Goal: Task Accomplishment & Management: Manage account settings

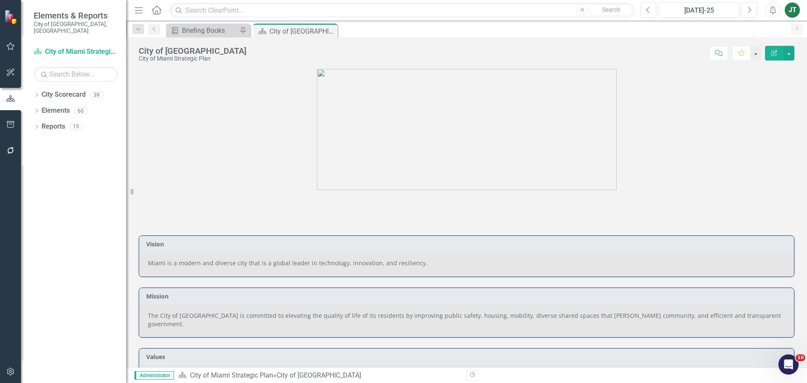
click at [162, 148] on figure at bounding box center [466, 129] width 655 height 121
click at [35, 88] on div "Dropdown City Scorecard 39" at bounding box center [80, 96] width 92 height 16
click at [37, 93] on icon "Dropdown" at bounding box center [37, 95] width 6 height 5
click at [42, 124] on icon "Dropdown" at bounding box center [41, 126] width 6 height 5
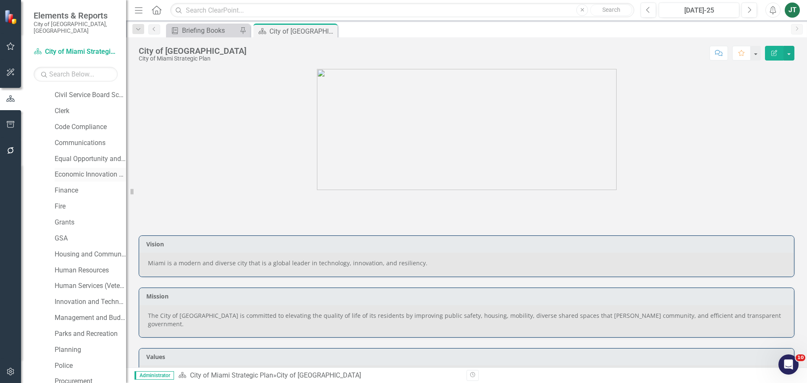
scroll to position [126, 0]
click at [77, 250] on link "Human Resources" at bounding box center [90, 255] width 71 height 10
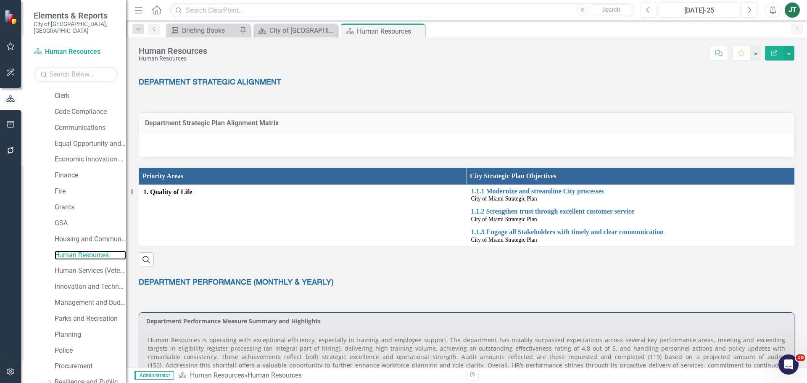
scroll to position [126, 0]
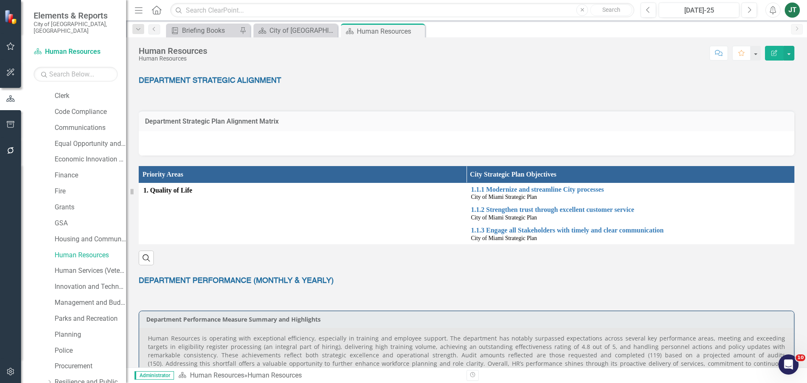
click at [409, 121] on h3 "Department Strategic Plan Alignment Matrix" at bounding box center [466, 122] width 643 height 8
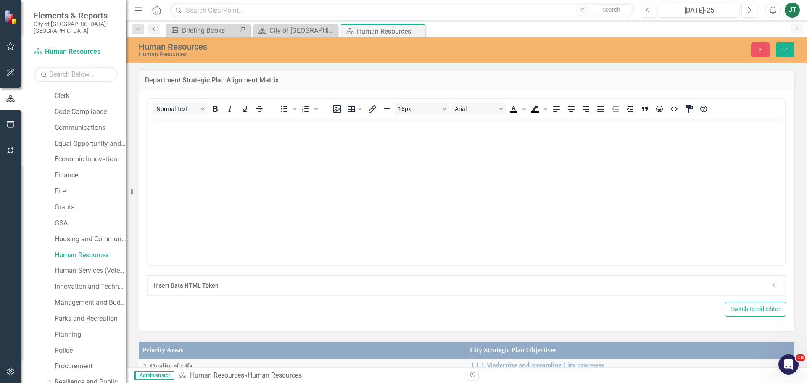
scroll to position [210, 0]
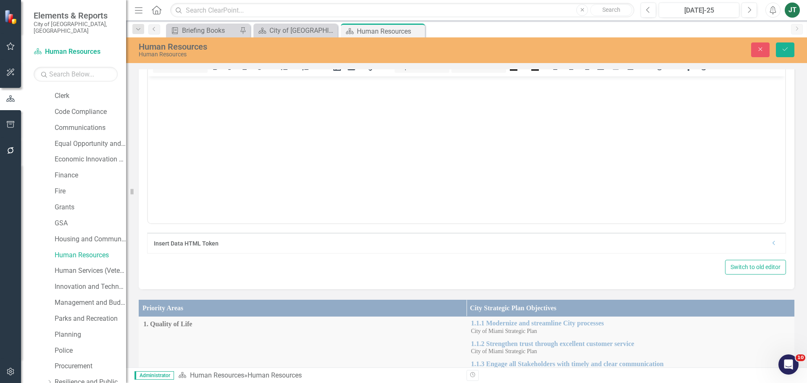
click at [771, 244] on div "Insert Data HTML Token Dropdown" at bounding box center [466, 243] width 638 height 20
click at [768, 247] on div "Insert Data HTML Token Dropdown" at bounding box center [466, 243] width 638 height 20
click at [771, 245] on icon "Dropdown" at bounding box center [774, 242] width 6 height 5
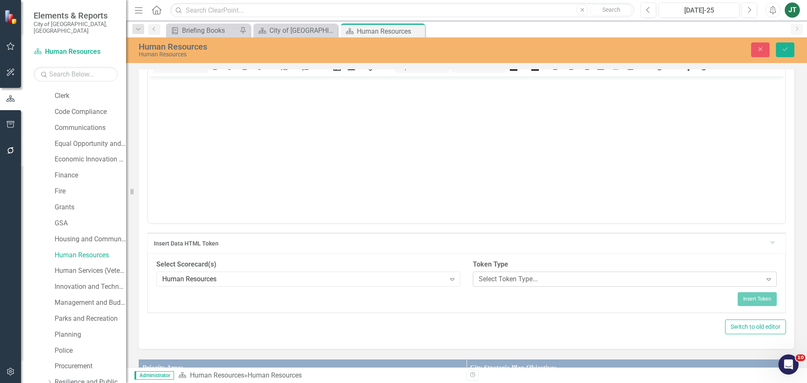
click at [519, 275] on div "Select Token Type..." at bounding box center [620, 279] width 283 height 10
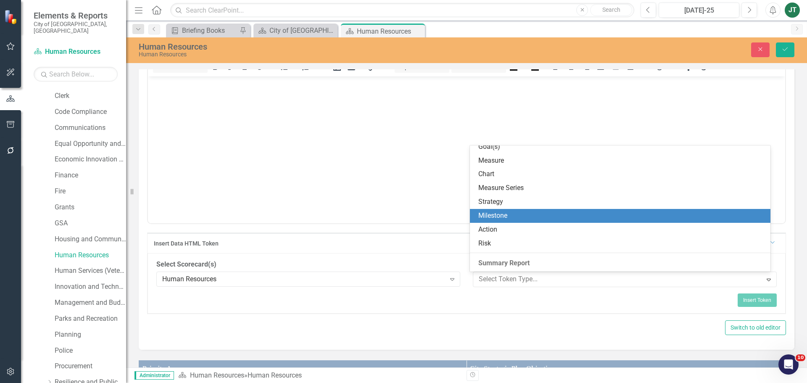
scroll to position [126, 0]
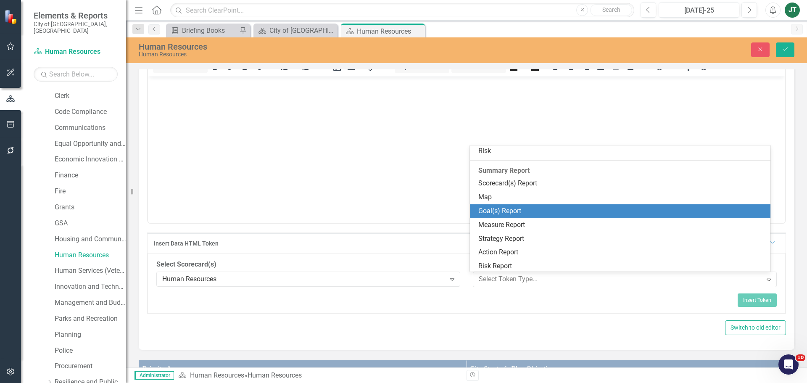
click at [501, 203] on div "Map" at bounding box center [620, 197] width 301 height 14
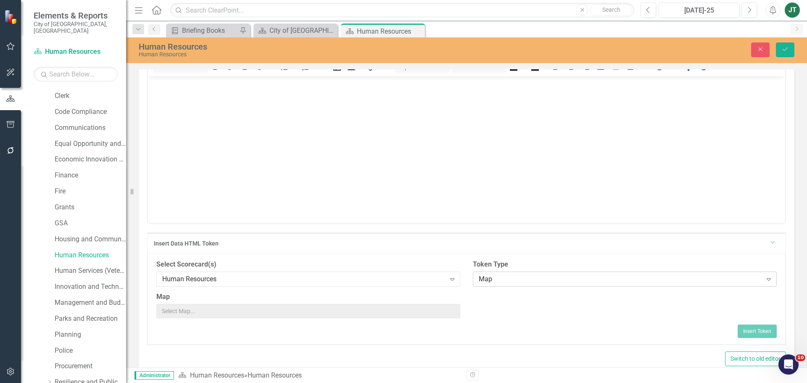
click at [496, 279] on div "Map" at bounding box center [620, 279] width 283 height 10
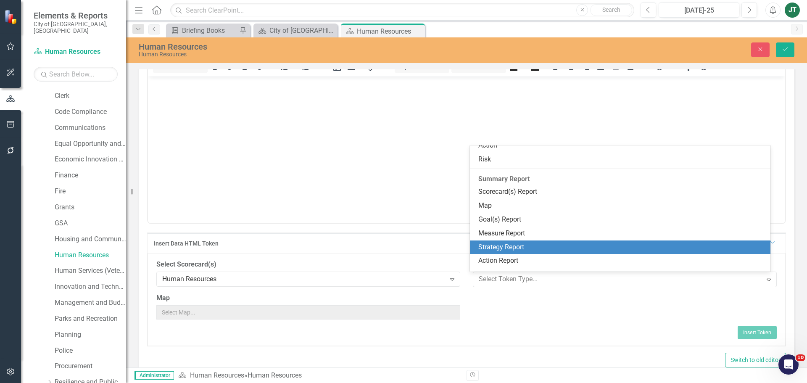
scroll to position [128, 0]
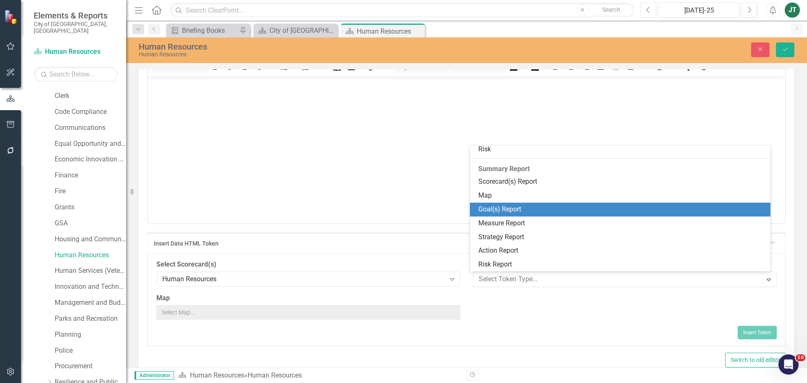
click at [500, 209] on div "Goal(s) Report" at bounding box center [621, 210] width 287 height 10
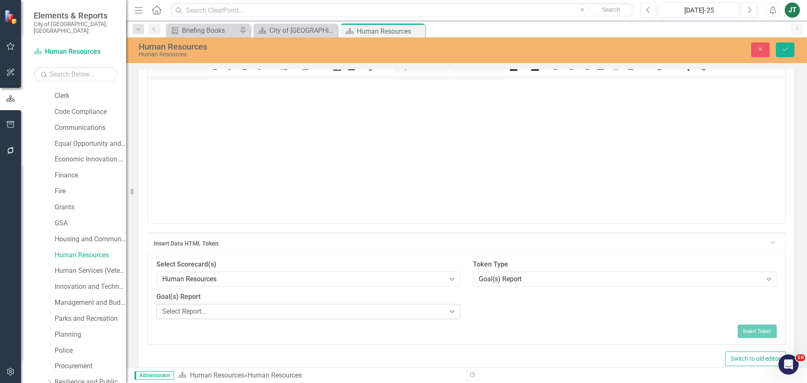
click at [253, 309] on div "Select Report..." at bounding box center [303, 312] width 283 height 10
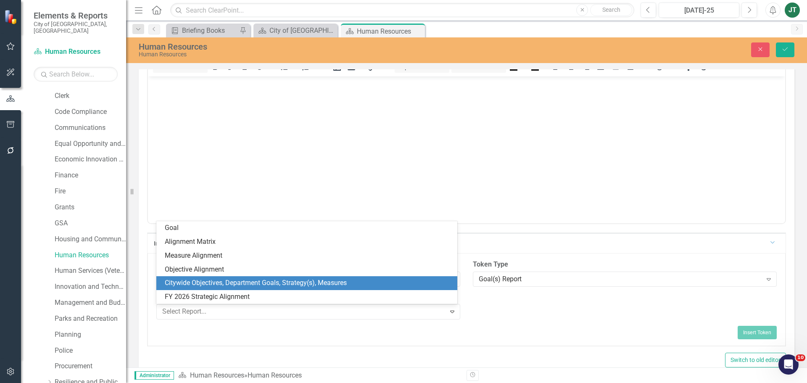
click at [210, 280] on div "Citywide Objectives, Department Goals, Strategy(s), Measures" at bounding box center [308, 283] width 287 height 10
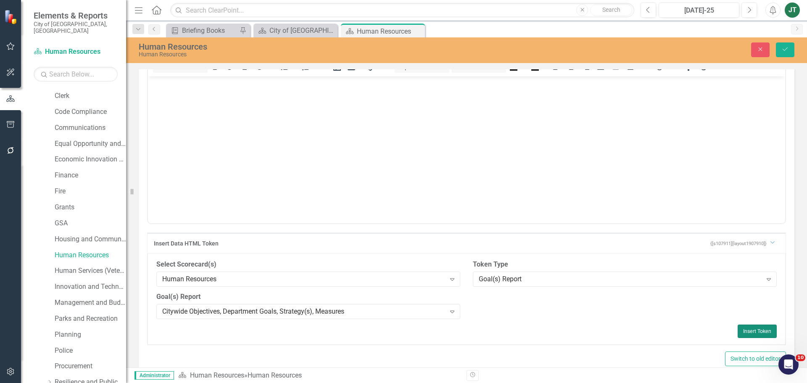
click at [747, 327] on button "Insert Token" at bounding box center [756, 330] width 39 height 13
click at [782, 51] on icon "Save" at bounding box center [785, 49] width 8 height 6
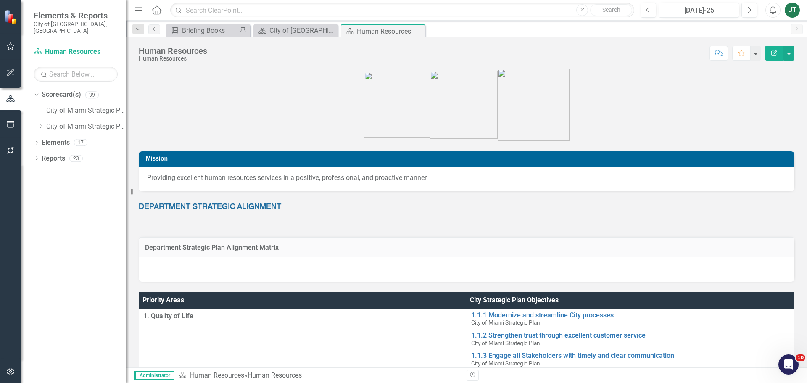
scroll to position [0, 0]
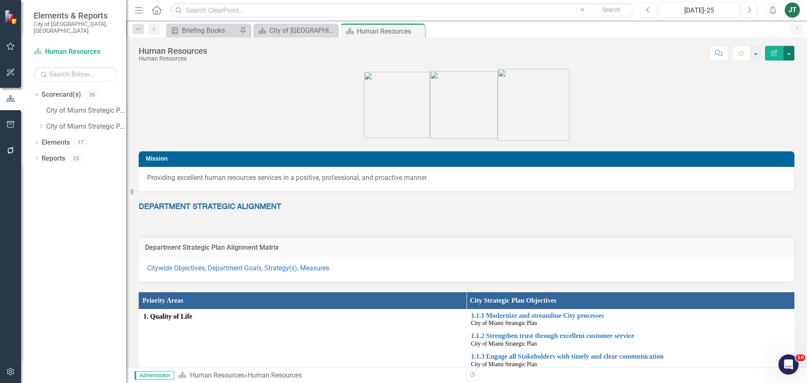
click at [789, 52] on button "button" at bounding box center [788, 53] width 11 height 15
click at [758, 87] on link "Edit Report Edit Layout" at bounding box center [758, 84] width 71 height 16
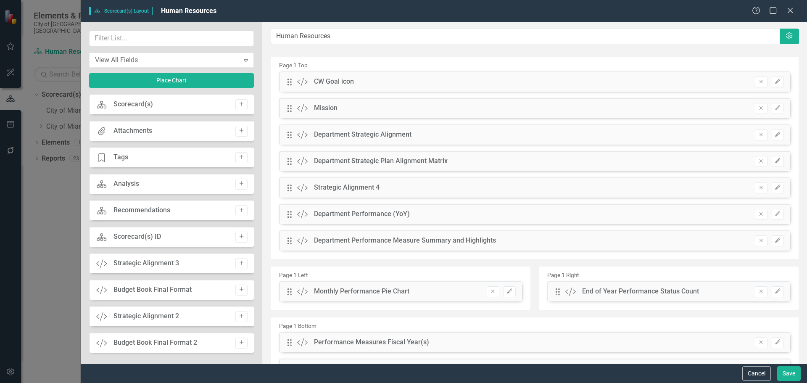
click at [774, 162] on icon "Edit" at bounding box center [777, 160] width 6 height 5
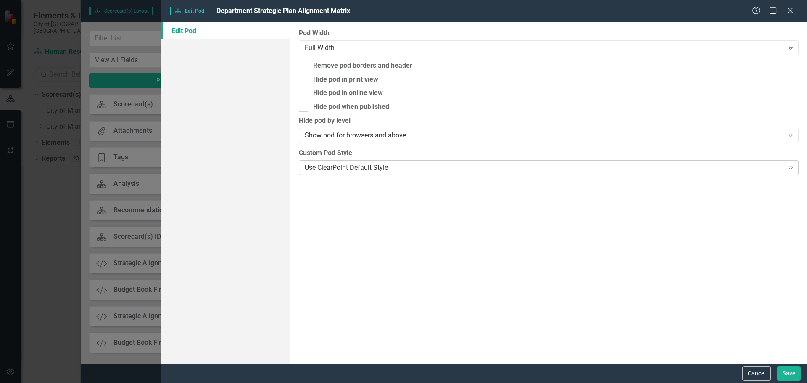
click at [322, 167] on div "Use ClearPoint Default Style" at bounding box center [544, 168] width 479 height 10
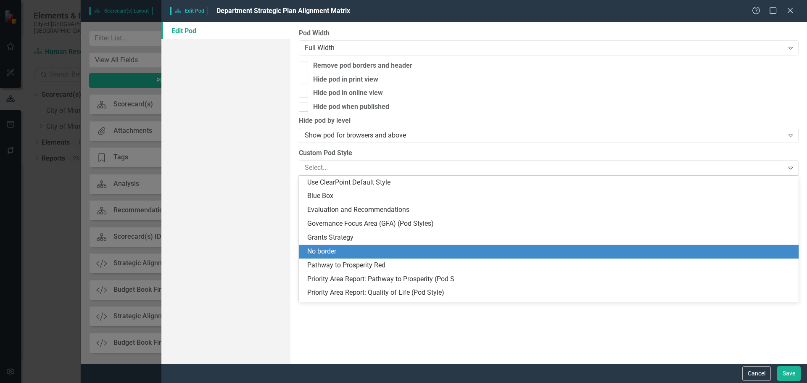
type input "q"
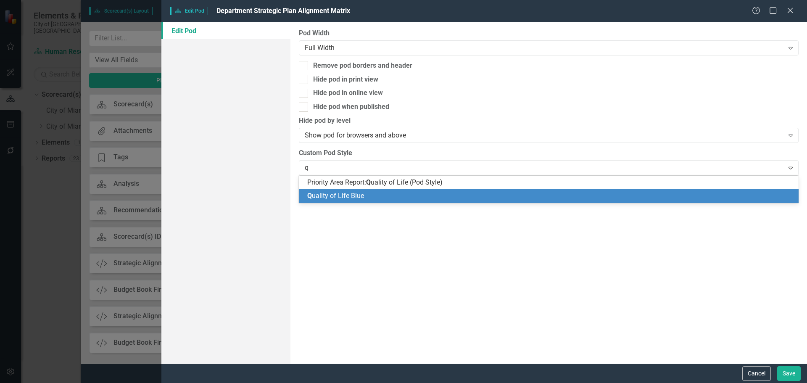
click at [342, 196] on span "Q uality of Life Blue" at bounding box center [335, 196] width 57 height 8
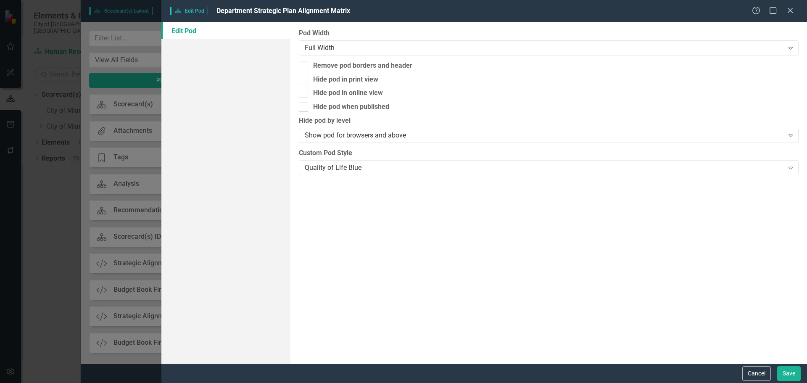
drag, startPoint x: 415, startPoint y: 276, endPoint x: 471, endPoint y: 297, distance: 59.6
click at [415, 276] on div "Pod Width Full Width Expand Remove pod borders and header Hide pod in print vie…" at bounding box center [548, 192] width 516 height 341
click at [790, 376] on button "Save" at bounding box center [789, 373] width 24 height 15
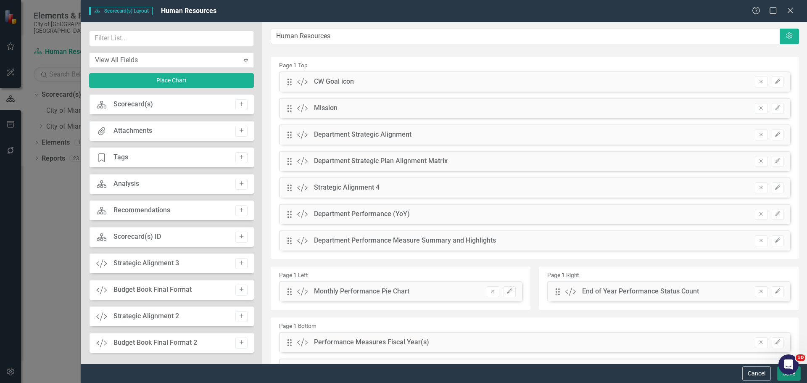
click at [795, 375] on button "Save" at bounding box center [789, 373] width 24 height 15
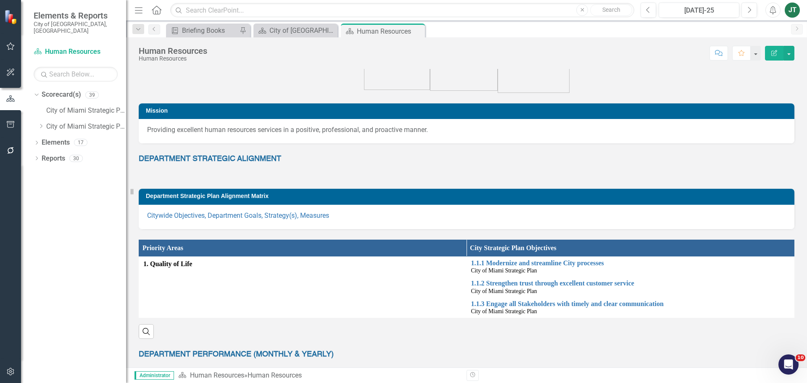
scroll to position [42, 0]
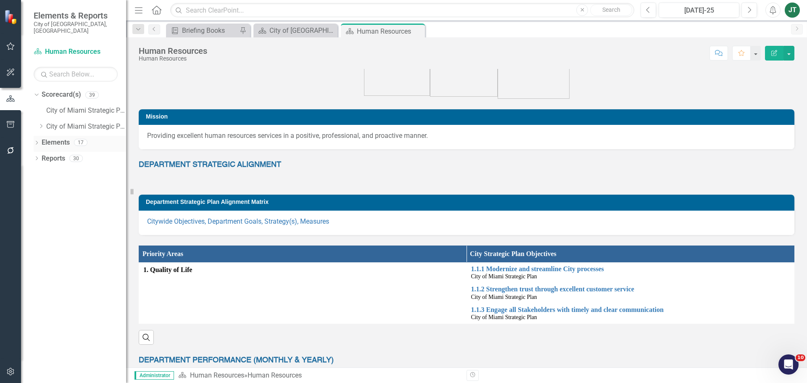
click at [58, 138] on link "Elements" at bounding box center [56, 143] width 28 height 10
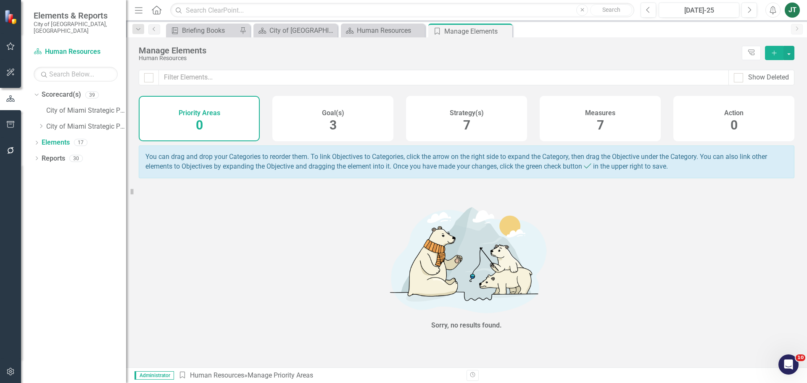
click at [504, 123] on div "Strategy(s) 7" at bounding box center [466, 118] width 121 height 45
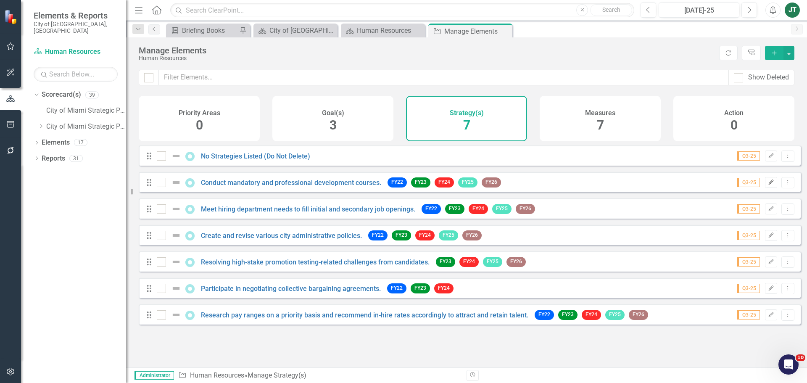
click at [766, 186] on button "Edit" at bounding box center [771, 182] width 12 height 11
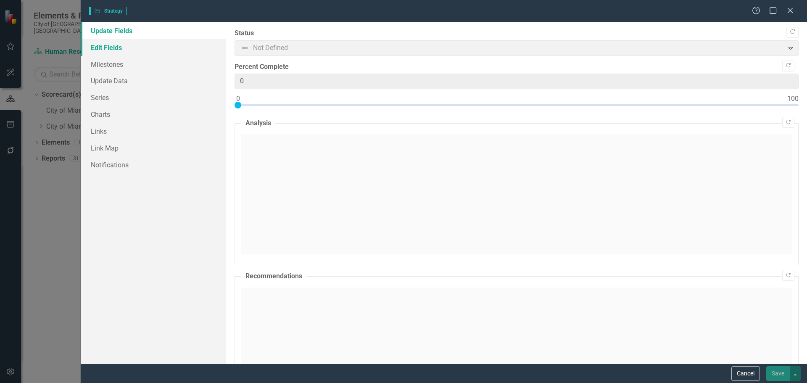
click at [126, 48] on link "Edit Fields" at bounding box center [153, 47] width 145 height 17
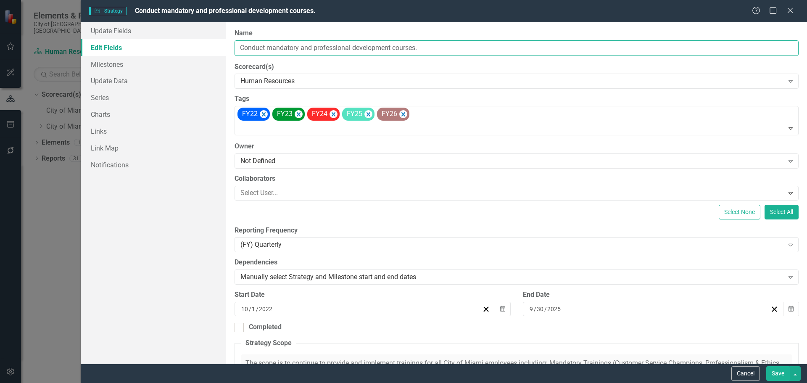
drag, startPoint x: 351, startPoint y: 46, endPoint x: 219, endPoint y: 50, distance: 131.6
click at [215, 49] on div "Update Fields Edit Fields Milestones Update Data Series Charts Links Link Map N…" at bounding box center [444, 192] width 726 height 341
click at [748, 367] on button "Cancel" at bounding box center [745, 373] width 29 height 15
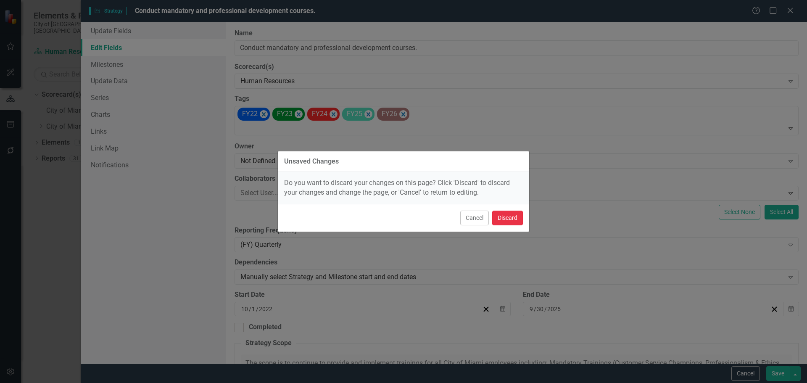
click at [499, 215] on button "Discard" at bounding box center [507, 218] width 31 height 15
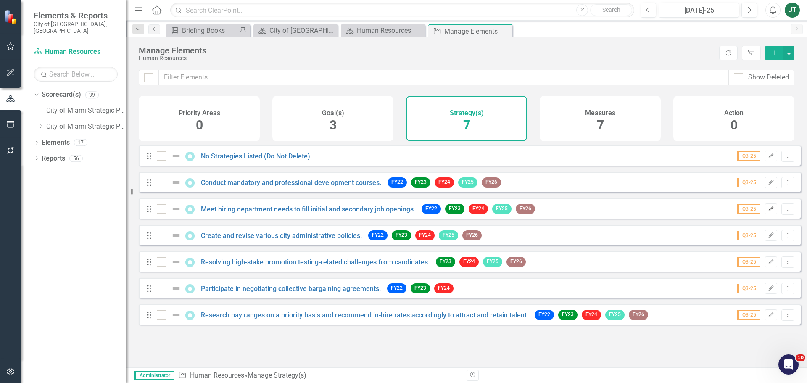
click at [768, 211] on icon "Edit" at bounding box center [771, 208] width 6 height 5
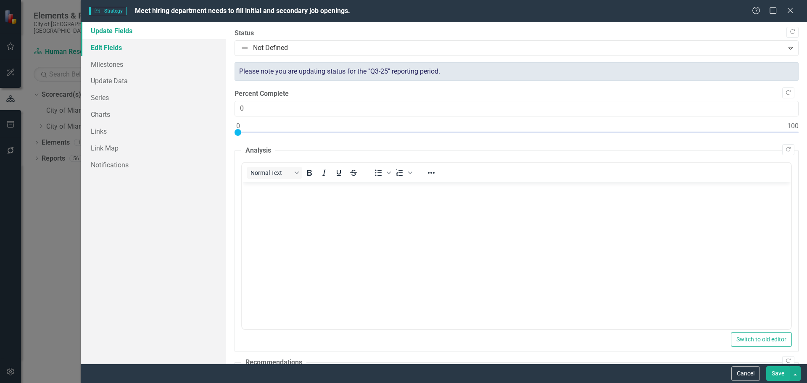
click at [112, 47] on link "Edit Fields" at bounding box center [153, 47] width 145 height 17
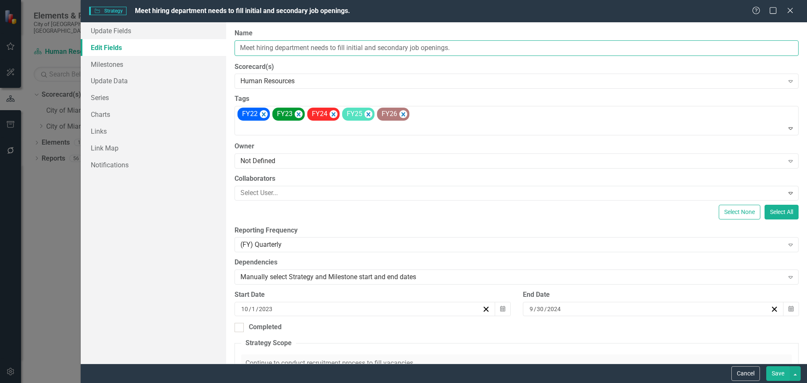
drag, startPoint x: 347, startPoint y: 47, endPoint x: 261, endPoint y: 52, distance: 86.3
click at [218, 51] on div "Update Fields Edit Fields Milestones Update Data Series Charts Links Link Map N…" at bounding box center [444, 192] width 726 height 341
drag, startPoint x: 307, startPoint y: 50, endPoint x: 335, endPoint y: 46, distance: 28.1
click at [335, 46] on input "Meet hiring department needs to fill initial and secondary job openings." at bounding box center [516, 48] width 564 height 16
drag, startPoint x: 330, startPoint y: 48, endPoint x: 231, endPoint y: 49, distance: 99.2
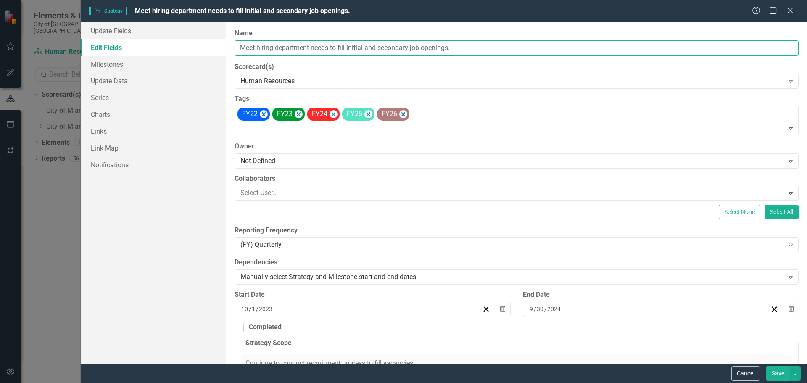
click at [218, 48] on div "Update Fields Edit Fields Milestones Update Data Series Charts Links Link Map N…" at bounding box center [444, 192] width 726 height 341
click at [752, 373] on button "Cancel" at bounding box center [745, 373] width 29 height 15
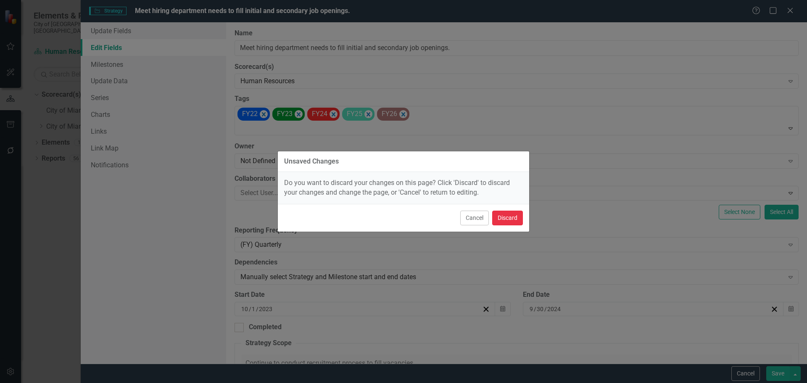
click at [513, 216] on button "Discard" at bounding box center [507, 218] width 31 height 15
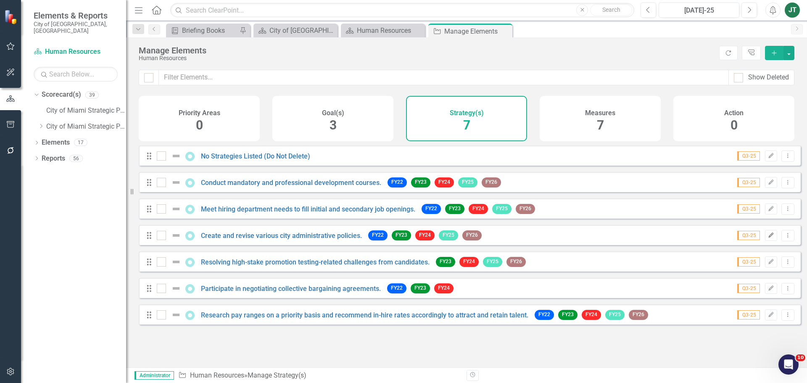
click at [765, 238] on button "Edit" at bounding box center [771, 235] width 12 height 11
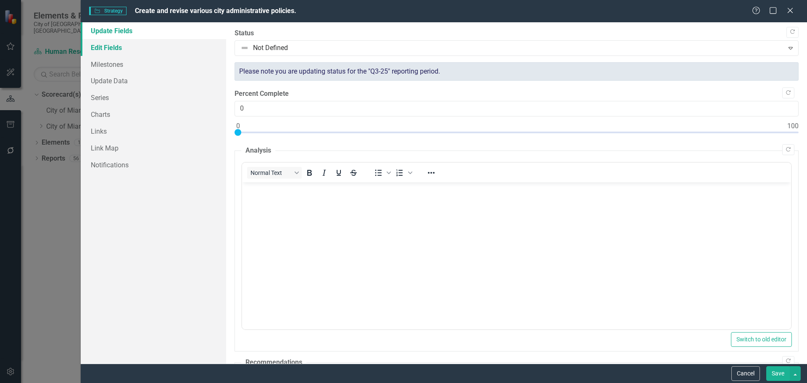
click at [124, 47] on link "Edit Fields" at bounding box center [153, 47] width 145 height 17
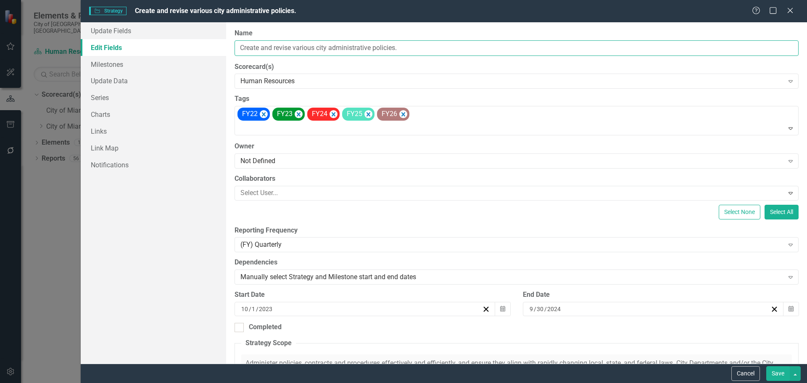
drag, startPoint x: 418, startPoint y: 49, endPoint x: 220, endPoint y: 51, distance: 198.3
click at [201, 51] on div "Update Fields Edit Fields Milestones Update Data Series Charts Links Link Map N…" at bounding box center [444, 192] width 726 height 341
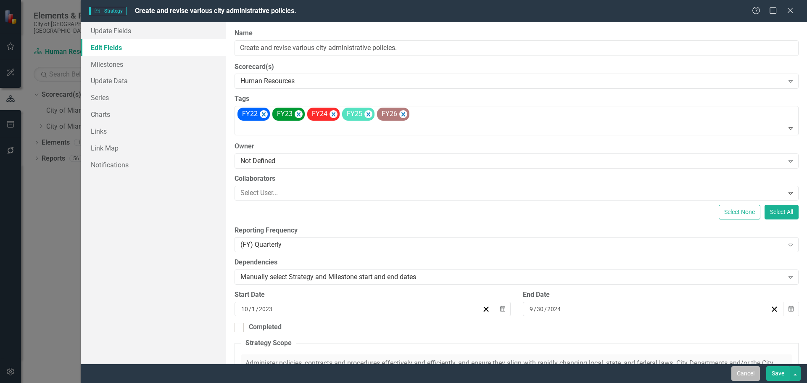
click at [746, 368] on button "Cancel" at bounding box center [745, 373] width 29 height 15
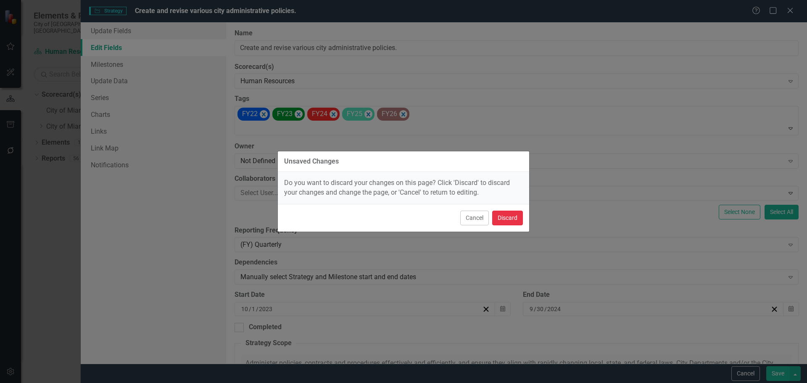
click at [516, 218] on button "Discard" at bounding box center [507, 218] width 31 height 15
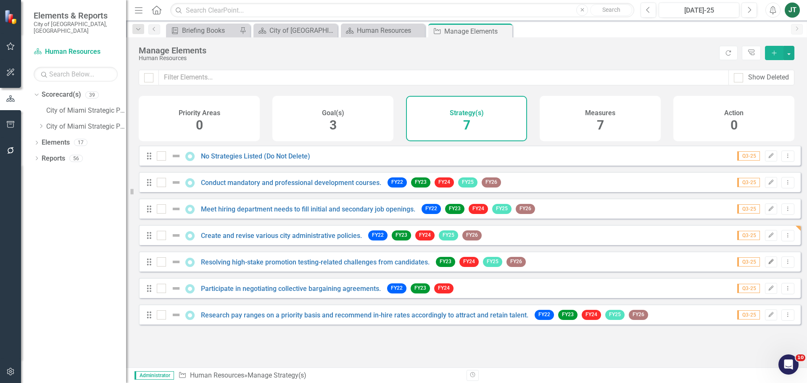
click at [768, 264] on icon "Edit" at bounding box center [771, 261] width 6 height 5
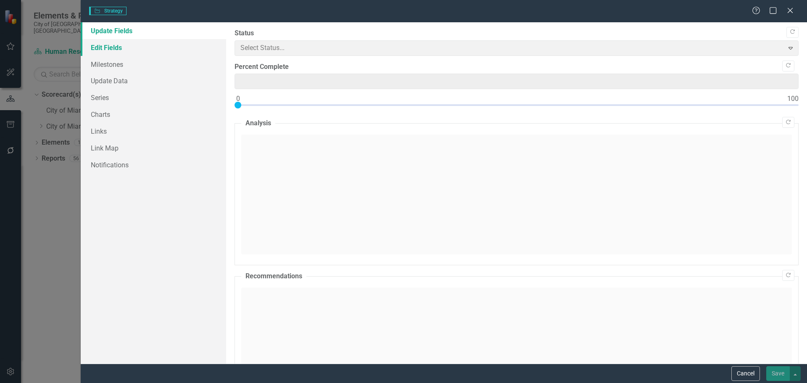
type input "0"
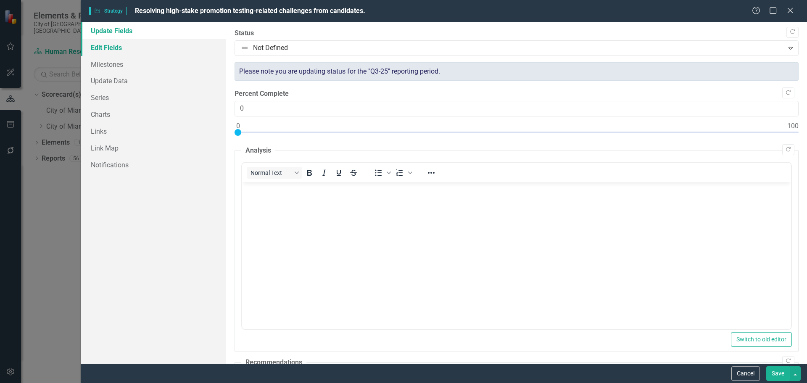
click at [111, 46] on link "Edit Fields" at bounding box center [153, 47] width 145 height 17
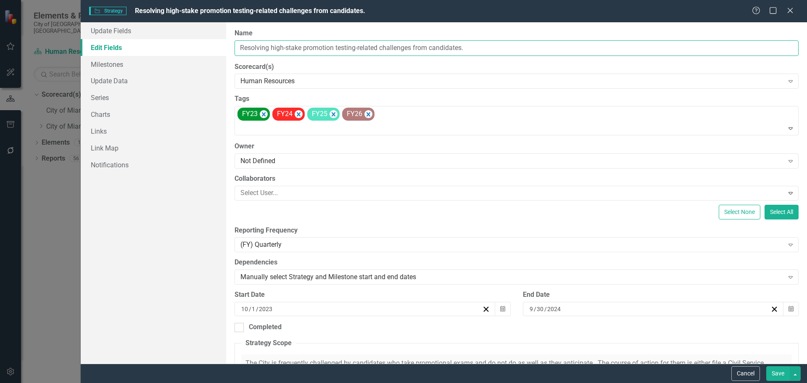
click at [305, 47] on input "Resolving high-stake promotion testing-related challenges from candidates." at bounding box center [516, 48] width 564 height 16
drag, startPoint x: 379, startPoint y: 47, endPoint x: 225, endPoint y: 49, distance: 153.4
click at [225, 49] on div "Update Fields Edit Fields Milestones Update Data Series Charts Links Link Map N…" at bounding box center [444, 192] width 726 height 341
click at [321, 46] on input "Resolving high-stake promotion testing-related challenges from candidates." at bounding box center [516, 48] width 564 height 16
click at [236, 48] on input "Resolving high-stake promotion testing-related challenges from candidates." at bounding box center [516, 48] width 564 height 16
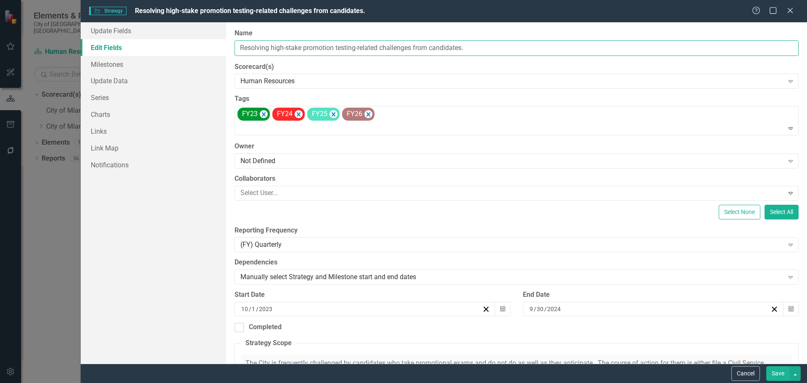
drag, startPoint x: 412, startPoint y: 48, endPoint x: 231, endPoint y: 51, distance: 181.1
click at [230, 51] on div "ClearPoint Can Do More! How ClearPoint Can Help Close Enterprise plans can auto…" at bounding box center [516, 192] width 581 height 341
click at [747, 371] on button "Cancel" at bounding box center [745, 373] width 29 height 15
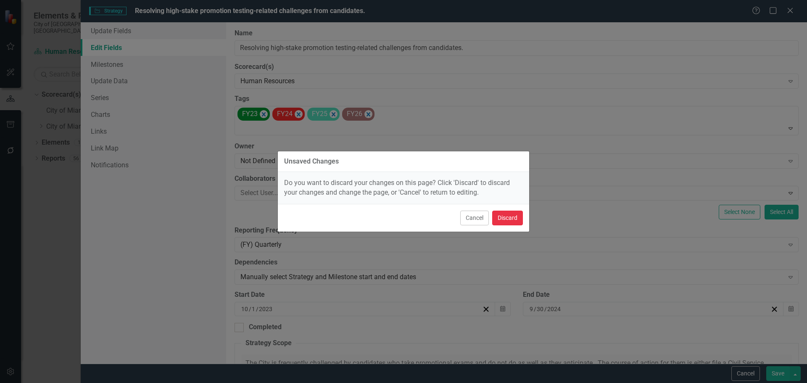
click at [518, 216] on button "Discard" at bounding box center [507, 218] width 31 height 15
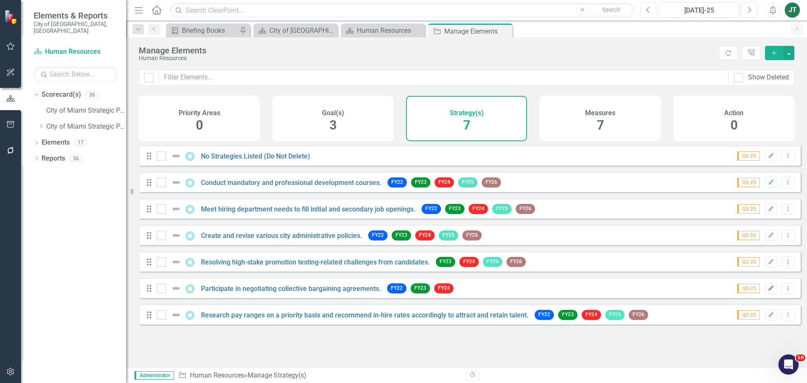
click at [768, 291] on icon "Edit" at bounding box center [771, 288] width 6 height 5
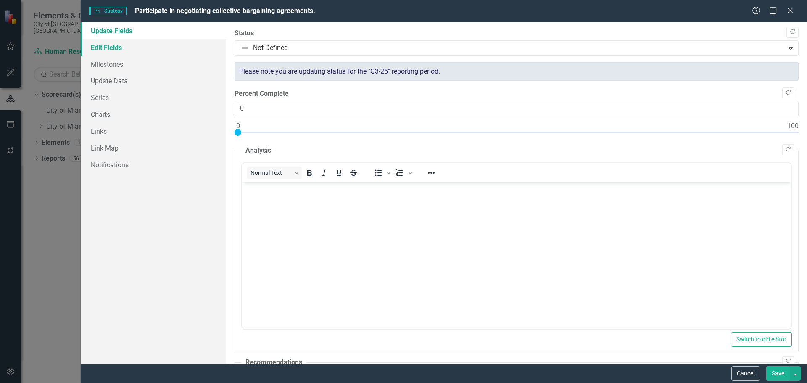
click at [124, 49] on link "Edit Fields" at bounding box center [153, 47] width 145 height 17
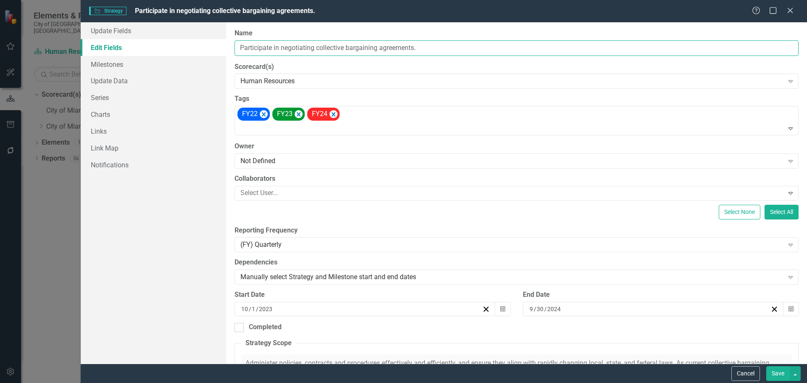
drag, startPoint x: 432, startPoint y: 47, endPoint x: 272, endPoint y: 46, distance: 159.7
click at [214, 48] on div "Update Fields Edit Fields Milestones Update Data Series Charts Links Link Map N…" at bounding box center [444, 192] width 726 height 341
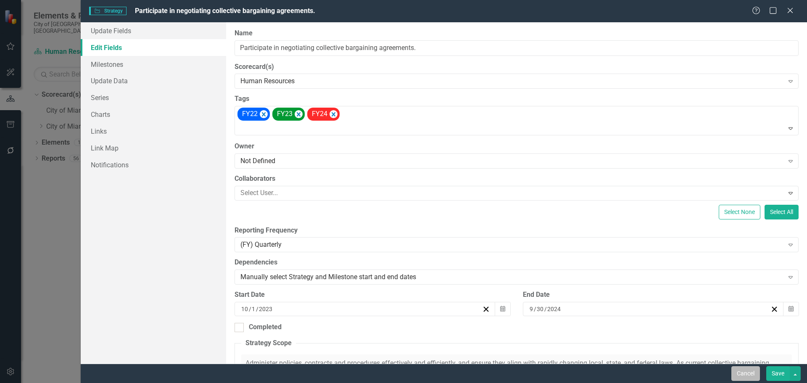
click at [741, 371] on button "Cancel" at bounding box center [745, 373] width 29 height 15
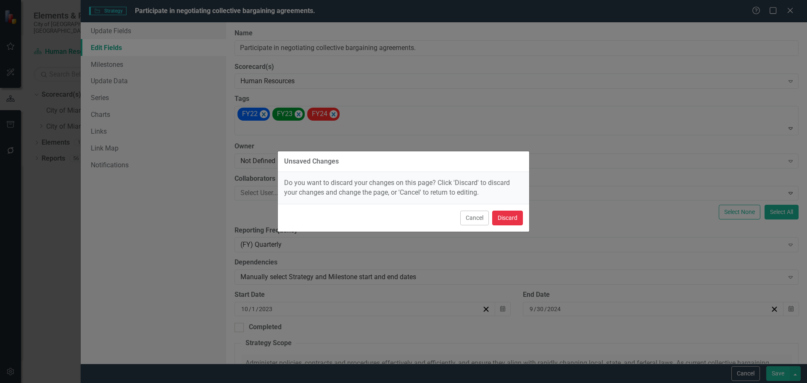
click at [520, 216] on button "Discard" at bounding box center [507, 218] width 31 height 15
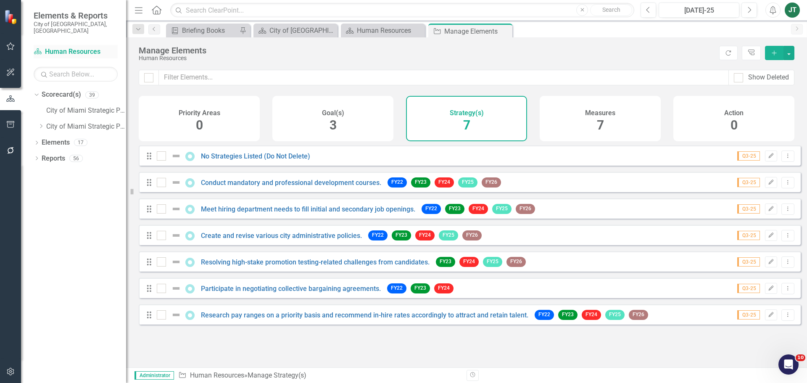
click at [79, 47] on link "Scorecard(s) Human Resources" at bounding box center [76, 52] width 84 height 10
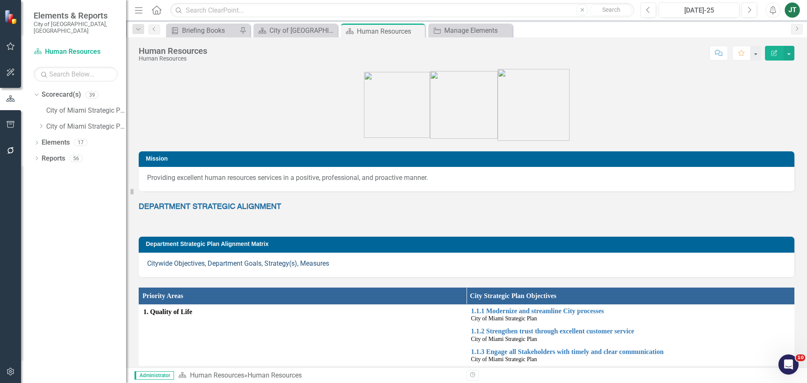
click at [210, 263] on link "Citywide Objectives, Department Goals, Strategy(s), Measures" at bounding box center [238, 263] width 182 height 8
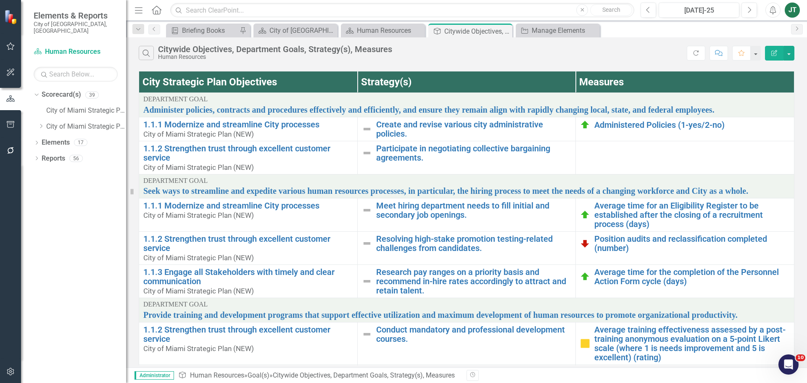
scroll to position [30, 0]
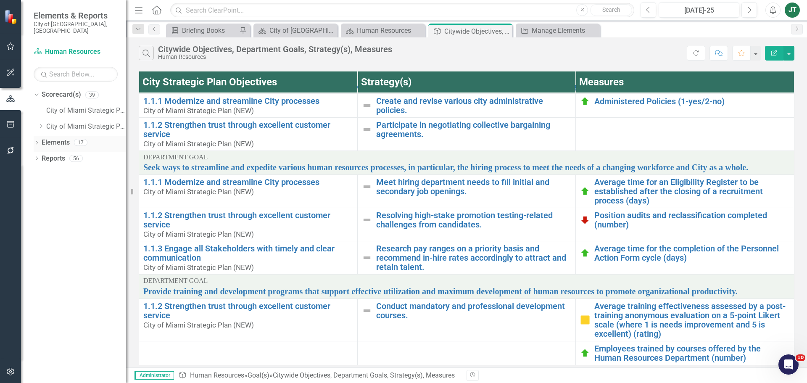
drag, startPoint x: 60, startPoint y: 136, endPoint x: 68, endPoint y: 135, distance: 8.4
click at [60, 138] on link "Elements" at bounding box center [56, 143] width 28 height 10
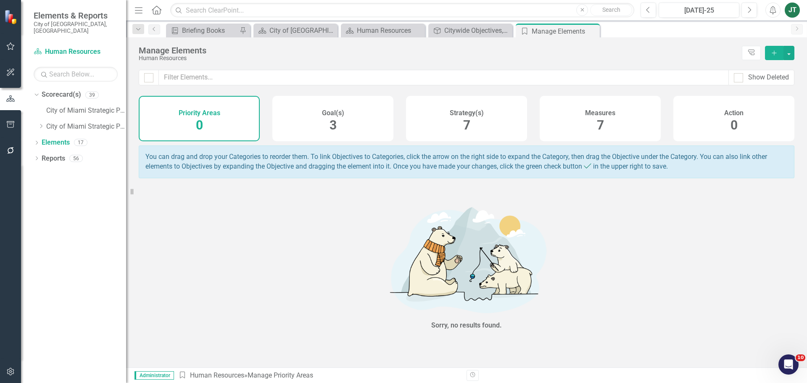
click at [445, 121] on div "Strategy(s) 7" at bounding box center [466, 118] width 121 height 45
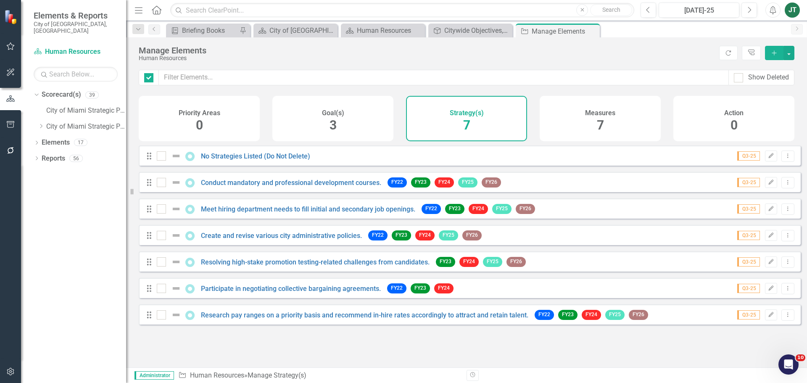
checkbox input "false"
click at [767, 320] on button "Edit" at bounding box center [771, 314] width 12 height 11
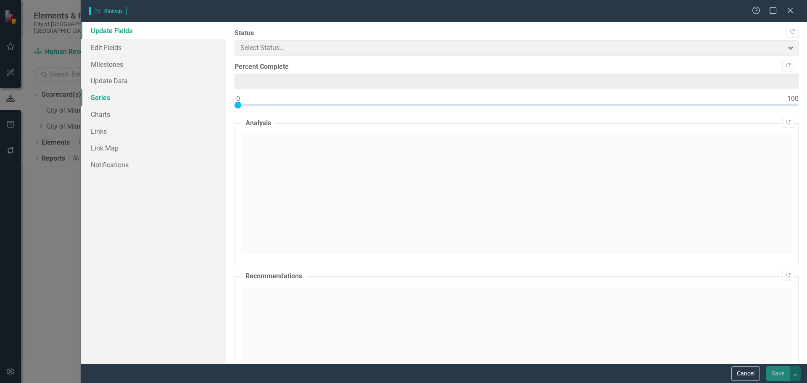
type input "0"
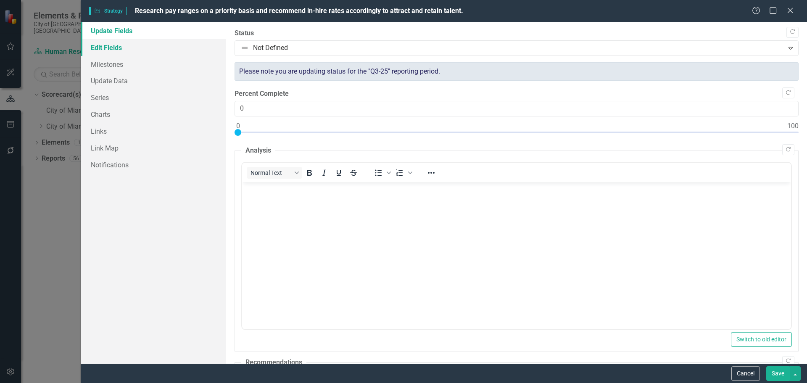
click at [118, 45] on link "Edit Fields" at bounding box center [153, 47] width 145 height 17
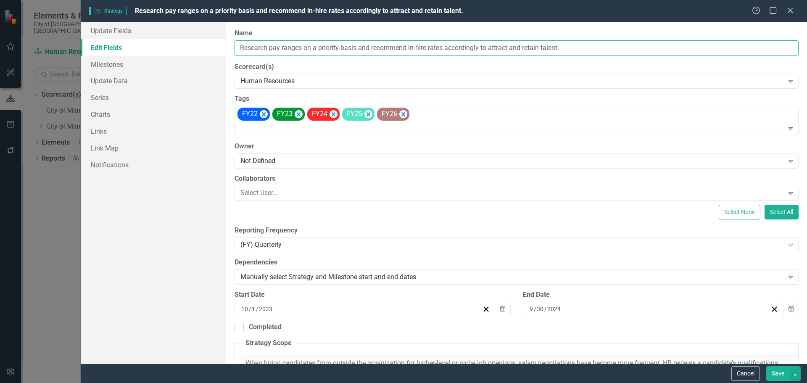
drag, startPoint x: 358, startPoint y: 47, endPoint x: 238, endPoint y: 48, distance: 119.3
click at [202, 50] on div "Update Fields Edit Fields Milestones Update Data Series Charts Links Link Map N…" at bounding box center [444, 192] width 726 height 341
click at [742, 371] on button "Cancel" at bounding box center [745, 373] width 29 height 15
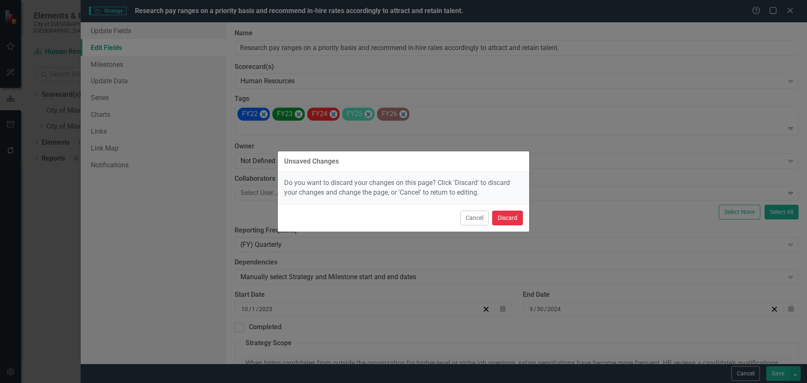
click at [516, 211] on button "Discard" at bounding box center [507, 218] width 31 height 15
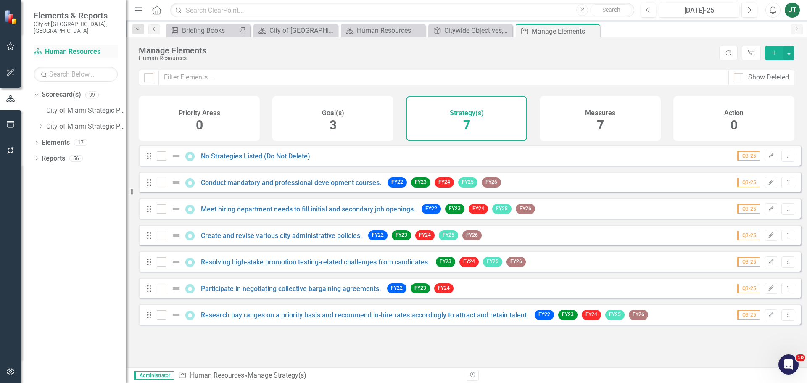
click at [76, 47] on link "Scorecard(s) Human Resources" at bounding box center [76, 52] width 84 height 10
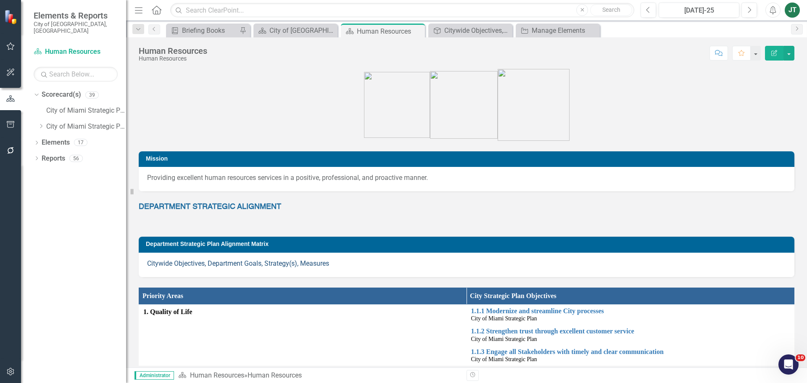
click at [245, 263] on link "Citywide Objectives, Department Goals, Strategy(s), Measures" at bounding box center [238, 263] width 182 height 8
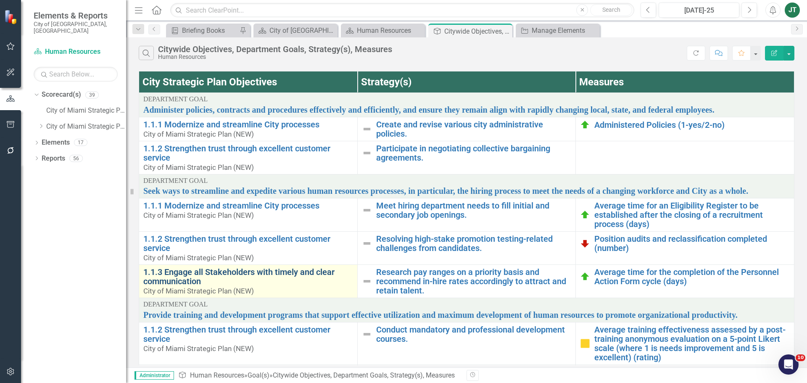
scroll to position [30, 0]
